Goal: Transaction & Acquisition: Purchase product/service

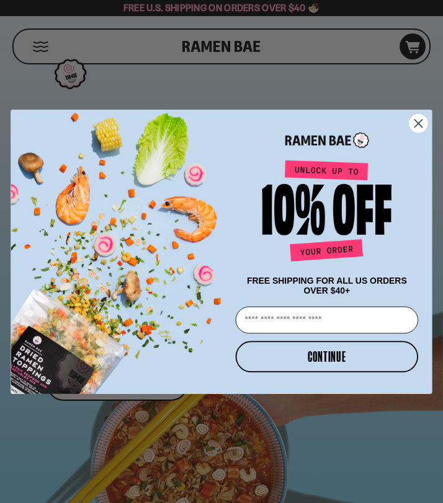
click at [415, 120] on icon "Close dialog" at bounding box center [417, 123] width 7 height 7
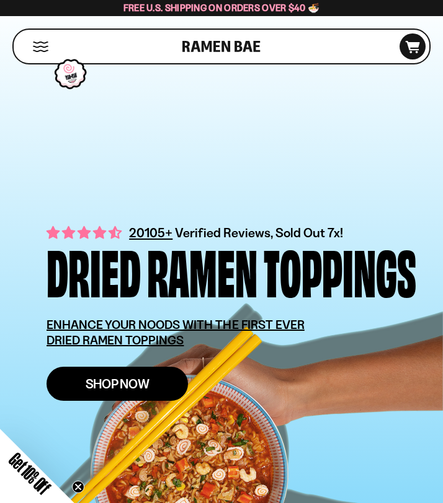
click at [147, 393] on link "Shop Now" at bounding box center [117, 384] width 141 height 34
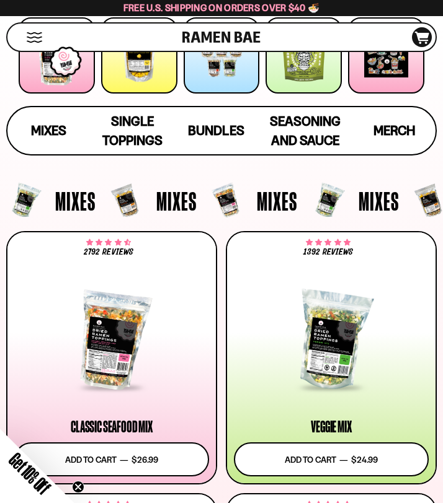
scroll to position [226, 0]
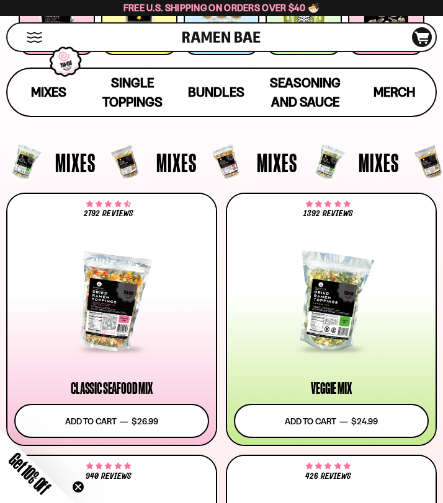
click at [79, 486] on icon "Close teaser" at bounding box center [78, 487] width 5 height 5
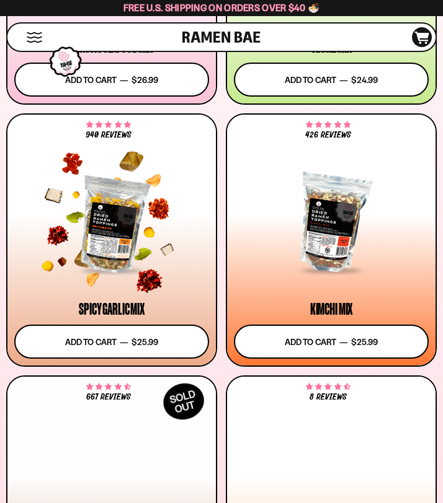
scroll to position [586, 0]
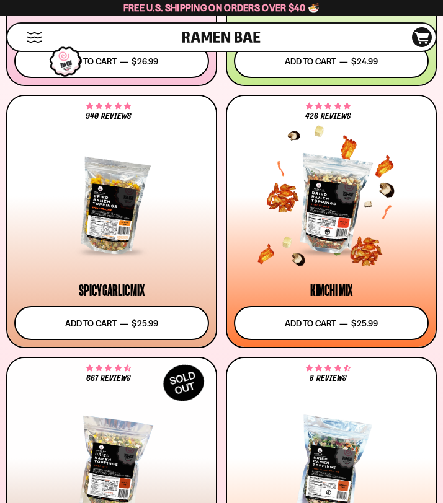
click at [296, 232] on div at bounding box center [331, 205] width 195 height 97
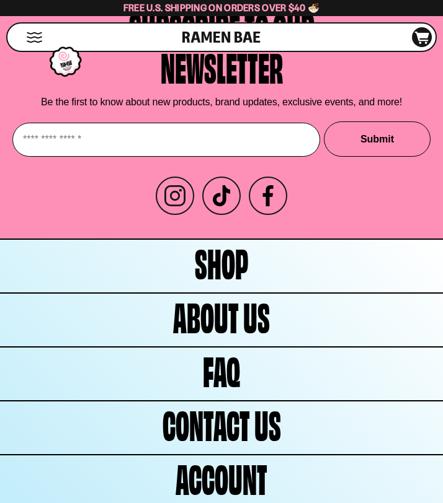
scroll to position [5691, 0]
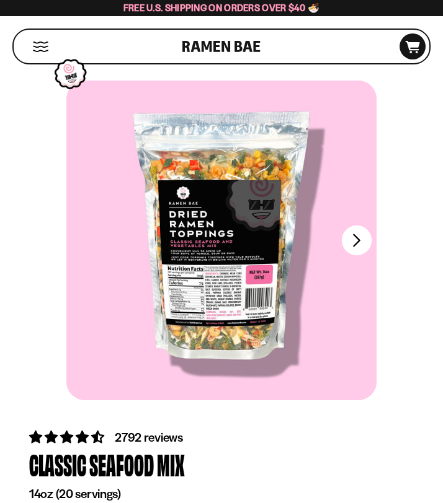
click at [349, 242] on button "FADCB6FD-DFAB-4417-9F21-029242090B77" at bounding box center [357, 241] width 30 height 30
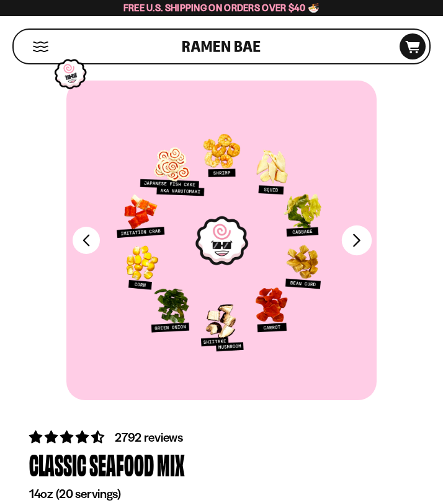
click at [351, 241] on button "FADCB6FD-DFAB-4417-9F21-029242090B77" at bounding box center [357, 241] width 30 height 30
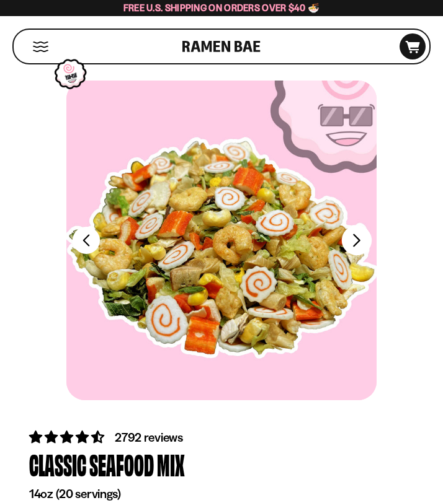
click at [351, 247] on button "FADCB6FD-DFAB-4417-9F21-029242090B77" at bounding box center [357, 241] width 30 height 30
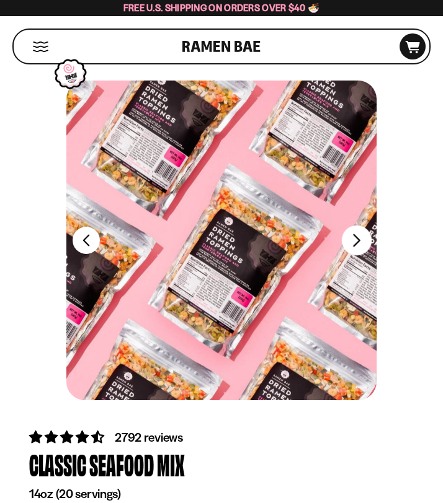
click at [351, 247] on button "FADCB6FD-DFAB-4417-9F21-029242090B77" at bounding box center [357, 241] width 30 height 30
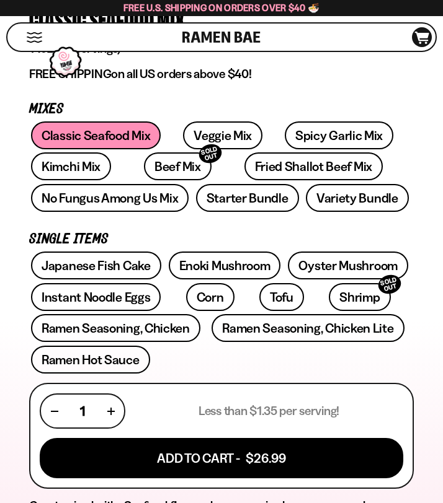
scroll to position [434, 0]
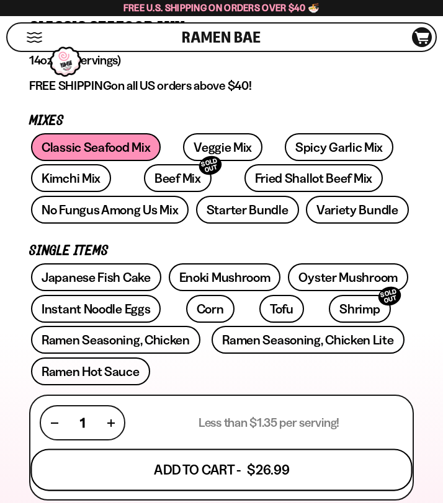
click at [262, 471] on button "Add To Cart - $26.99" at bounding box center [220, 470] width 381 height 42
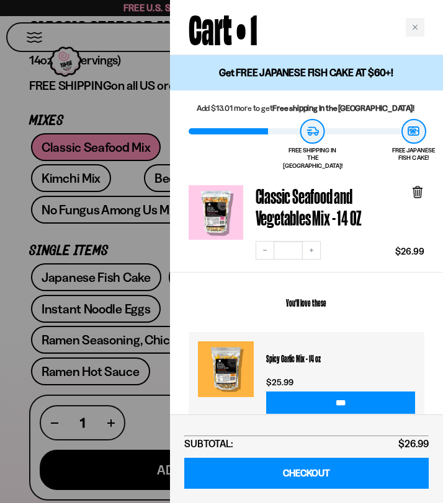
click at [142, 252] on div at bounding box center [221, 251] width 443 height 503
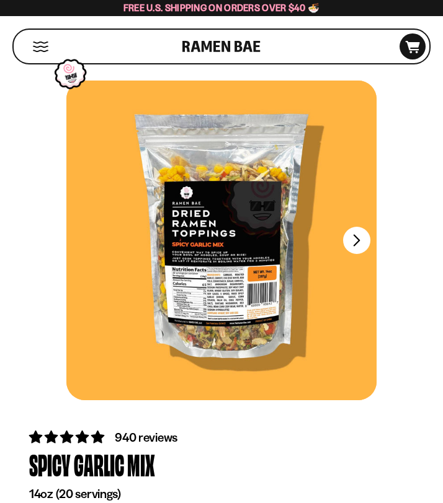
click at [350, 255] on div at bounding box center [221, 241] width 310 height 320
click at [357, 246] on button "FADCB6FD-DFAB-4417-9F21-029242090B77" at bounding box center [357, 241] width 30 height 30
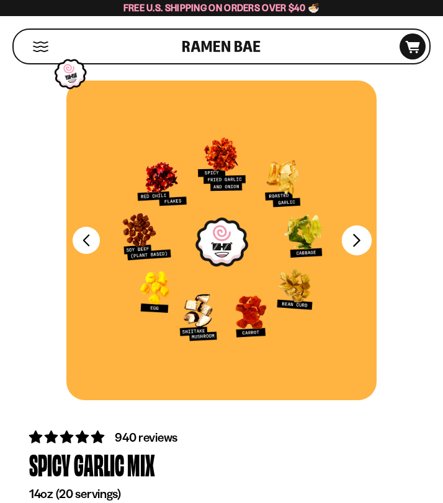
click at [358, 236] on button "FADCB6FD-DFAB-4417-9F21-029242090B77" at bounding box center [357, 241] width 30 height 30
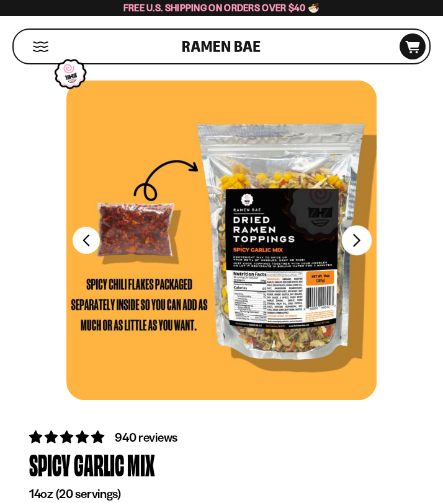
click at [358, 236] on button "FADCB6FD-DFAB-4417-9F21-029242090B77" at bounding box center [357, 241] width 30 height 30
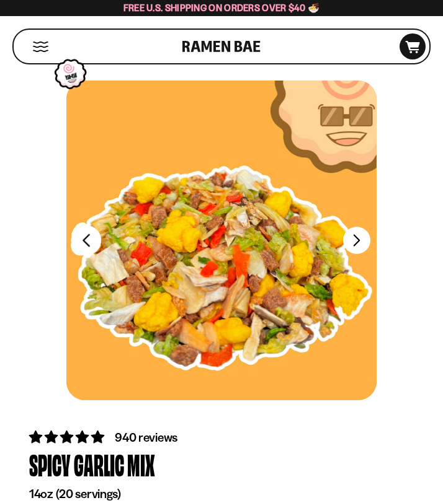
click at [80, 250] on button "FADCB6FD-DFAB-4417-9F21-029242090B77" at bounding box center [86, 241] width 30 height 30
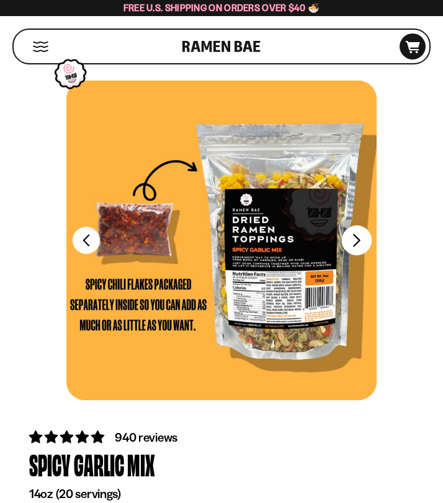
click at [361, 252] on button "FADCB6FD-DFAB-4417-9F21-029242090B77" at bounding box center [357, 241] width 30 height 30
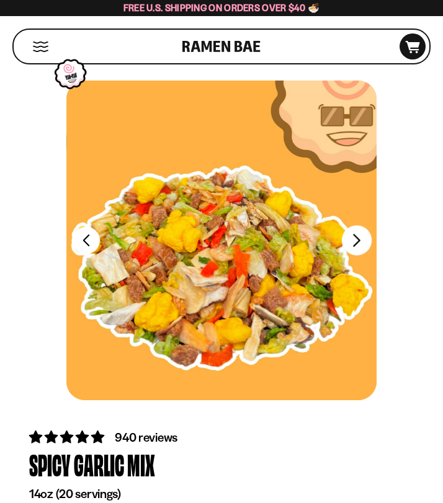
click at [357, 249] on button "FADCB6FD-DFAB-4417-9F21-029242090B77" at bounding box center [357, 241] width 30 height 30
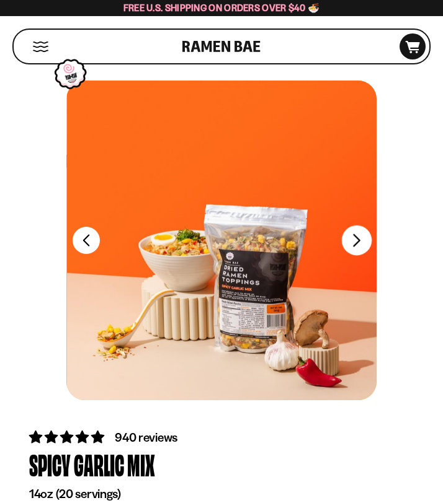
click at [357, 249] on button "FADCB6FD-DFAB-4417-9F21-029242090B77" at bounding box center [357, 241] width 30 height 30
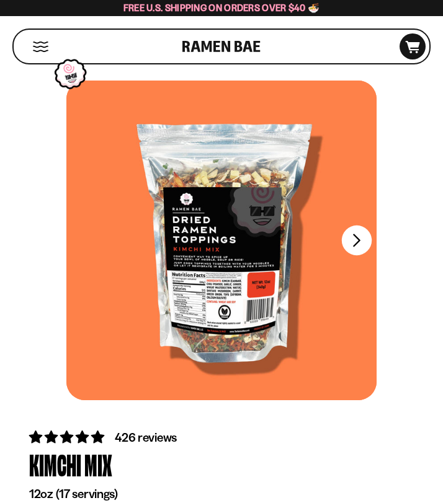
click at [353, 248] on button "FADCB6FD-DFAB-4417-9F21-029242090B77" at bounding box center [357, 241] width 30 height 30
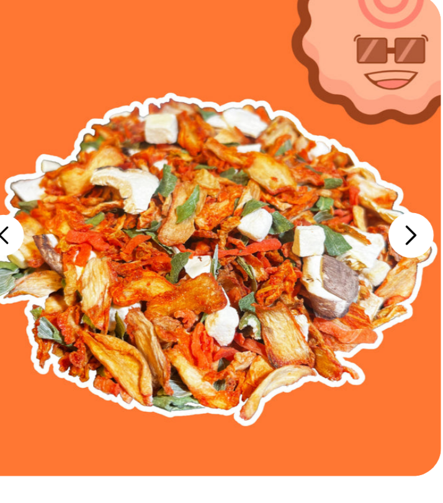
click at [354, 240] on button "FADCB6FD-DFAB-4417-9F21-029242090B77" at bounding box center [357, 241] width 30 height 30
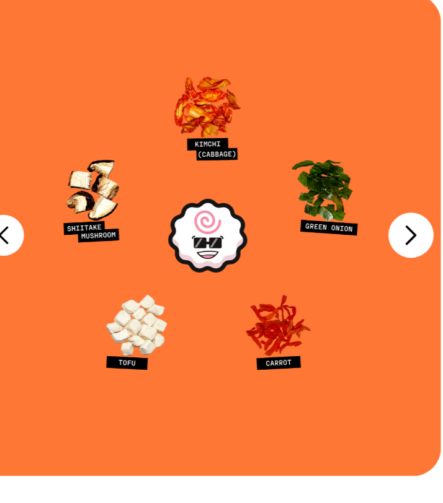
click at [355, 240] on button "FADCB6FD-DFAB-4417-9F21-029242090B77" at bounding box center [357, 241] width 30 height 30
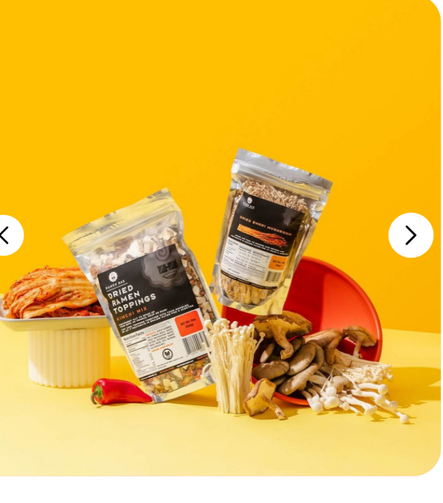
click at [355, 240] on button "FADCB6FD-DFAB-4417-9F21-029242090B77" at bounding box center [357, 241] width 30 height 30
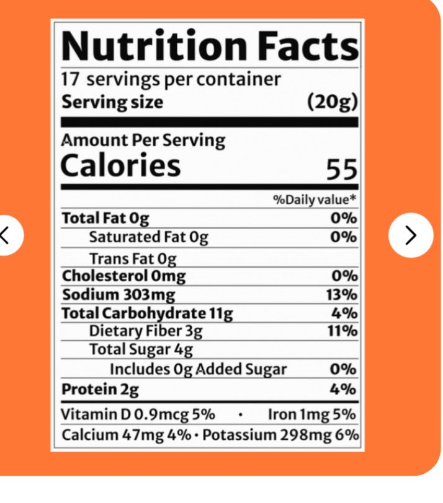
click at [355, 240] on div at bounding box center [221, 241] width 310 height 320
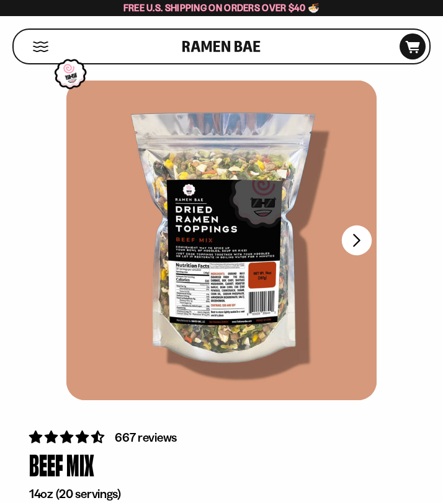
click at [359, 241] on button "FADCB6FD-DFAB-4417-9F21-029242090B77" at bounding box center [357, 241] width 30 height 30
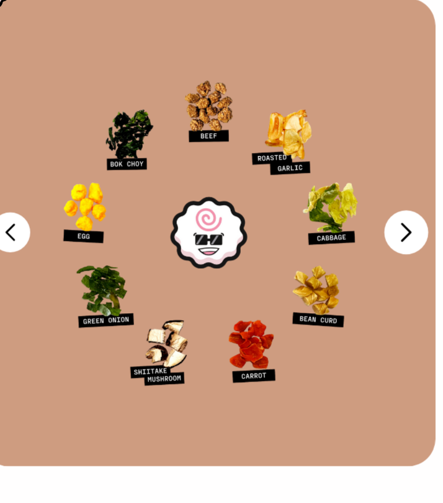
click at [353, 235] on button "FADCB6FD-DFAB-4417-9F21-029242090B77" at bounding box center [357, 241] width 30 height 30
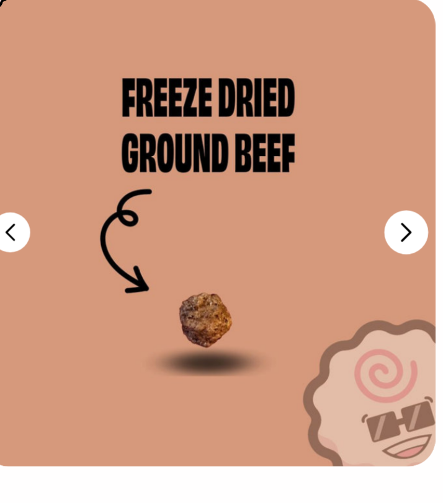
click at [353, 235] on button "FADCB6FD-DFAB-4417-9F21-029242090B77" at bounding box center [357, 241] width 30 height 30
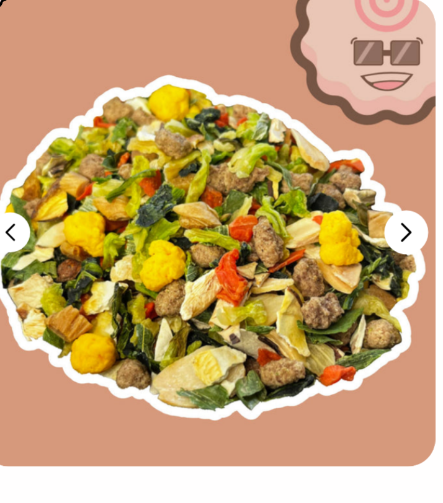
click at [353, 235] on button "FADCB6FD-DFAB-4417-9F21-029242090B77" at bounding box center [357, 241] width 30 height 30
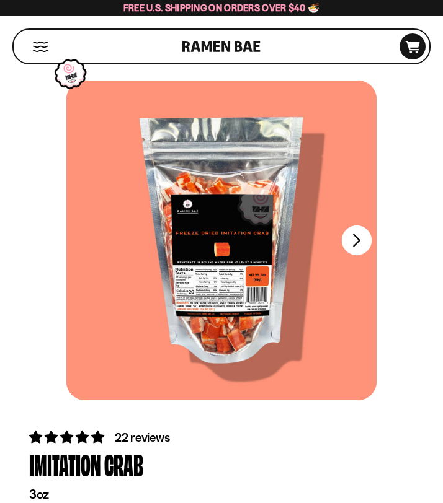
click at [351, 247] on button "FADCB6FD-DFAB-4417-9F21-029242090B77" at bounding box center [357, 241] width 30 height 30
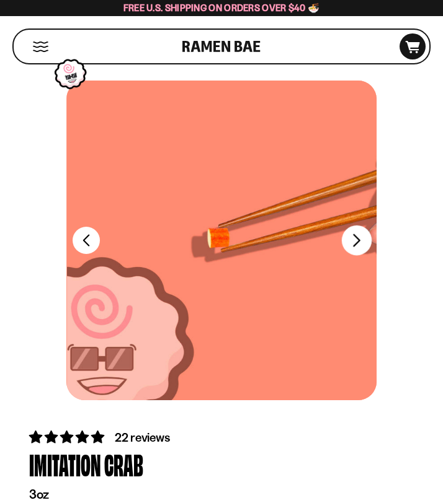
click at [351, 247] on button "FADCB6FD-DFAB-4417-9F21-029242090B77" at bounding box center [357, 241] width 30 height 30
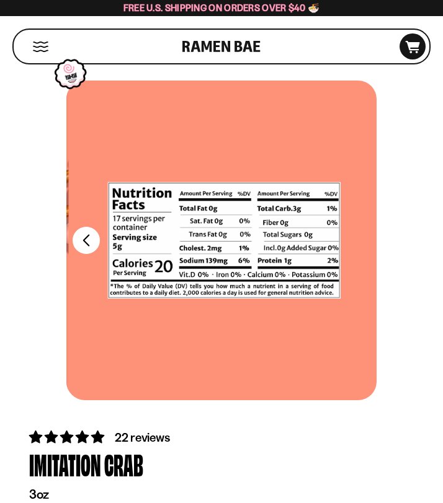
click at [352, 247] on div at bounding box center [224, 241] width 310 height 320
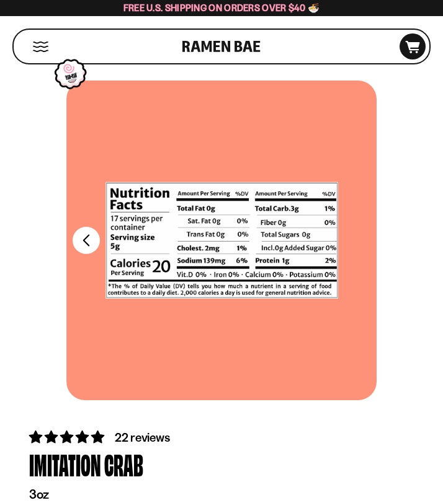
click at [352, 247] on div at bounding box center [221, 241] width 310 height 320
click at [410, 43] on icon at bounding box center [412, 47] width 14 height 12
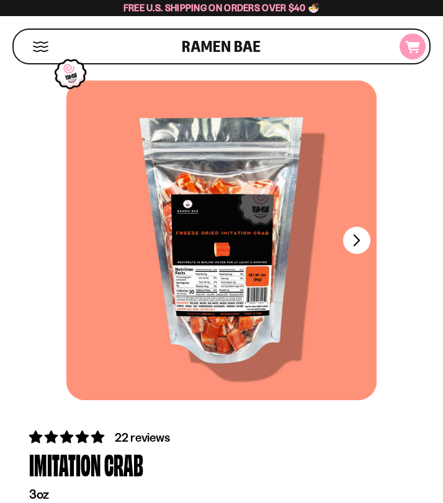
click at [396, 48] on icon "D0381C2F-513E-4F90-8A41-6F0A75DCBAAA" at bounding box center [412, 47] width 33 height 12
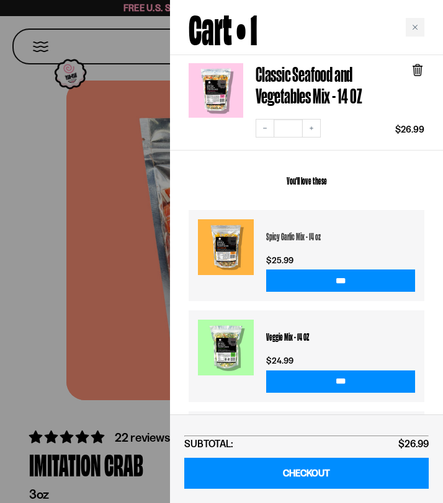
scroll to position [206, 0]
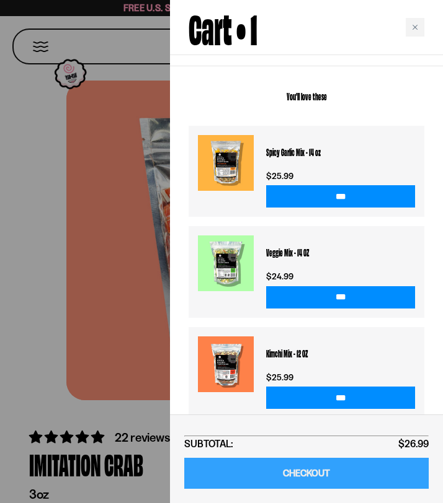
click at [267, 464] on link "CHECKOUT" at bounding box center [306, 474] width 244 height 32
